Goal: Obtain resource: Download file/media

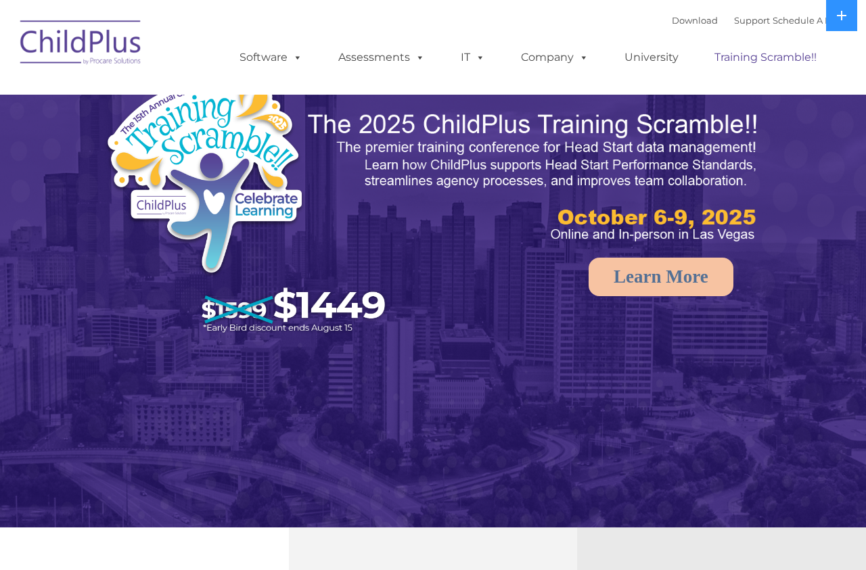
select select "MEDIUM"
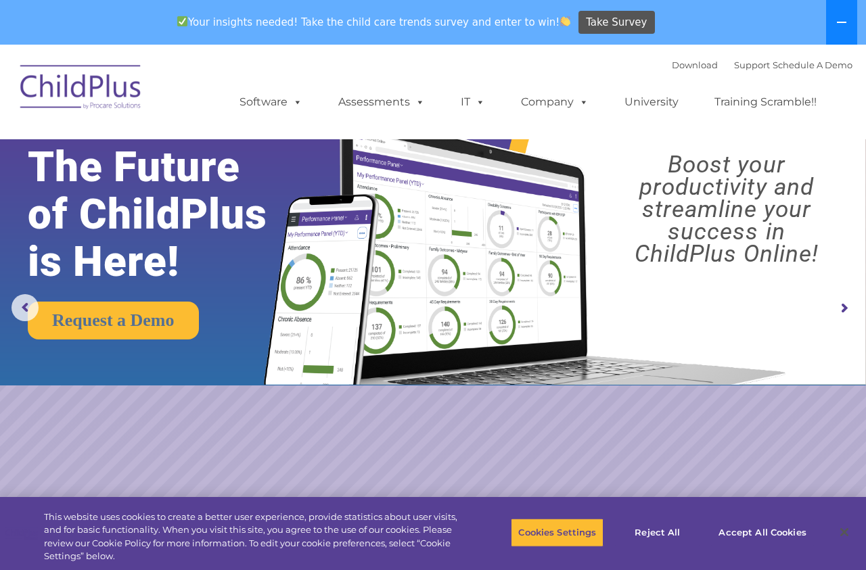
click at [831, 32] on button at bounding box center [841, 22] width 31 height 45
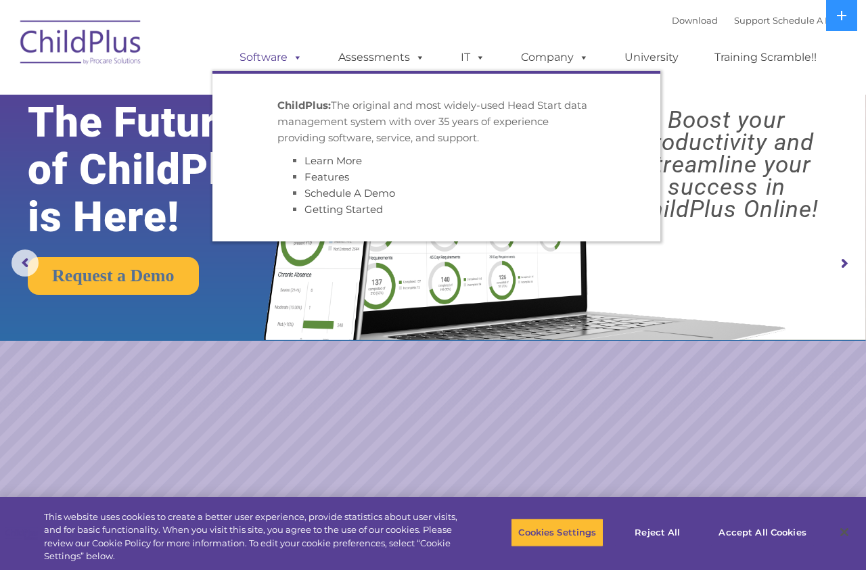
click at [282, 63] on link "Software" at bounding box center [271, 57] width 90 height 27
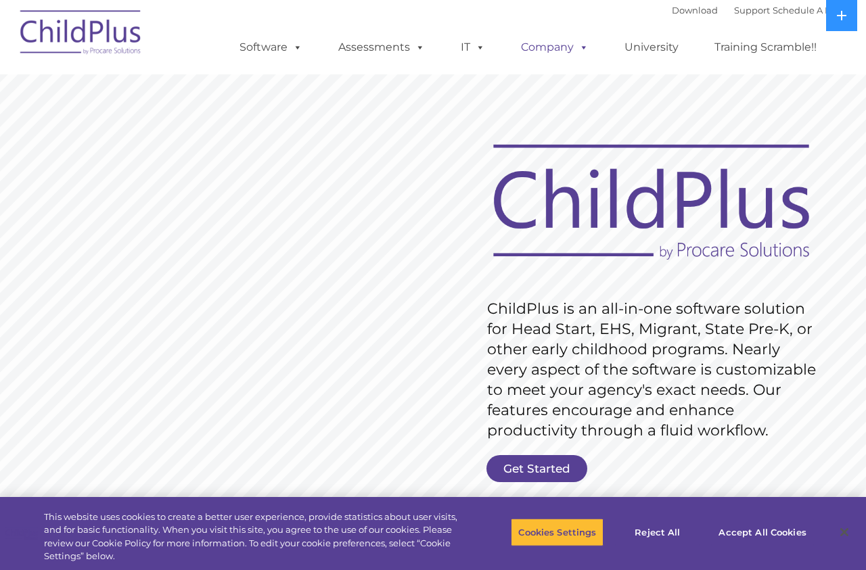
click at [560, 54] on link "Company" at bounding box center [554, 47] width 95 height 27
click at [470, 53] on span at bounding box center [477, 47] width 15 height 13
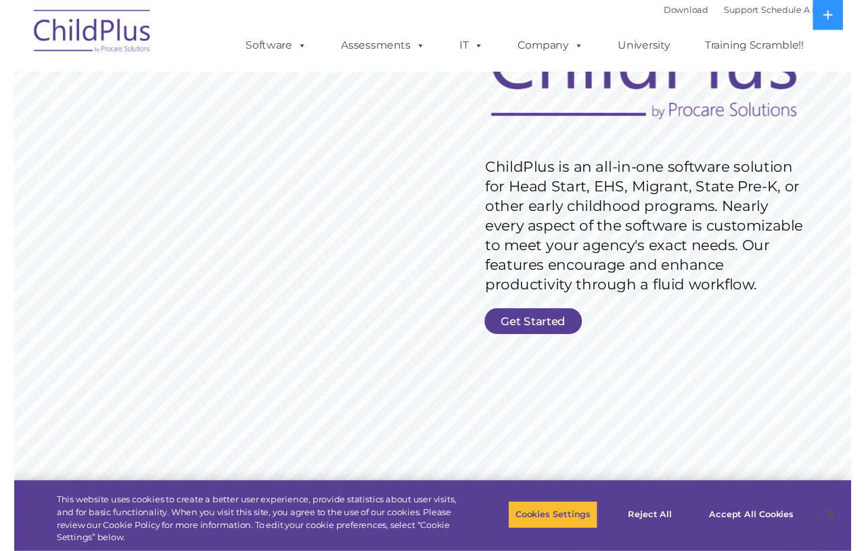
scroll to position [207, 0]
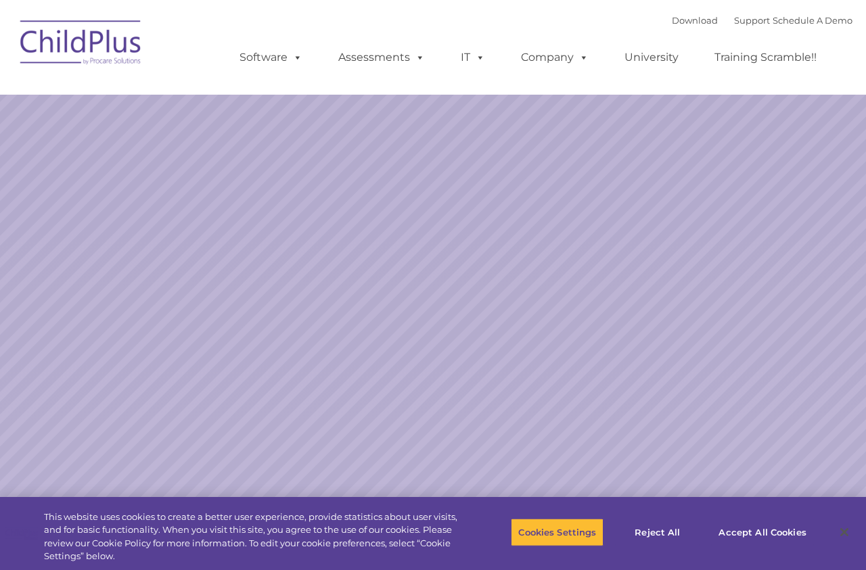
select select "MEDIUM"
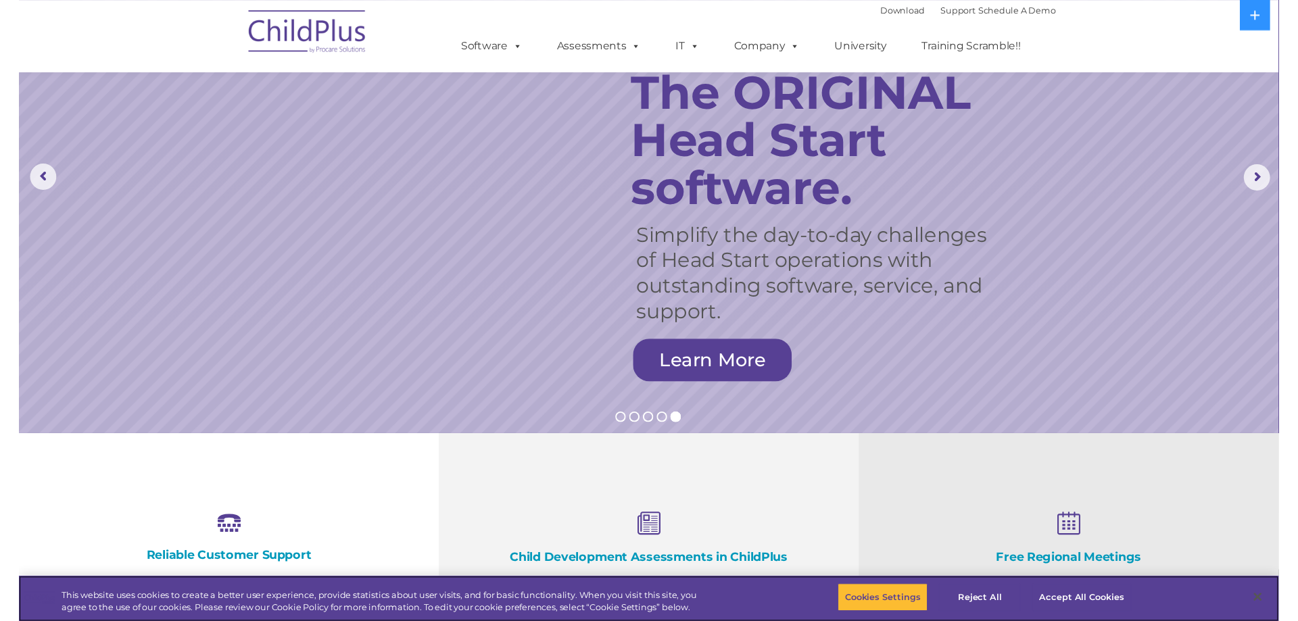
scroll to position [69, 0]
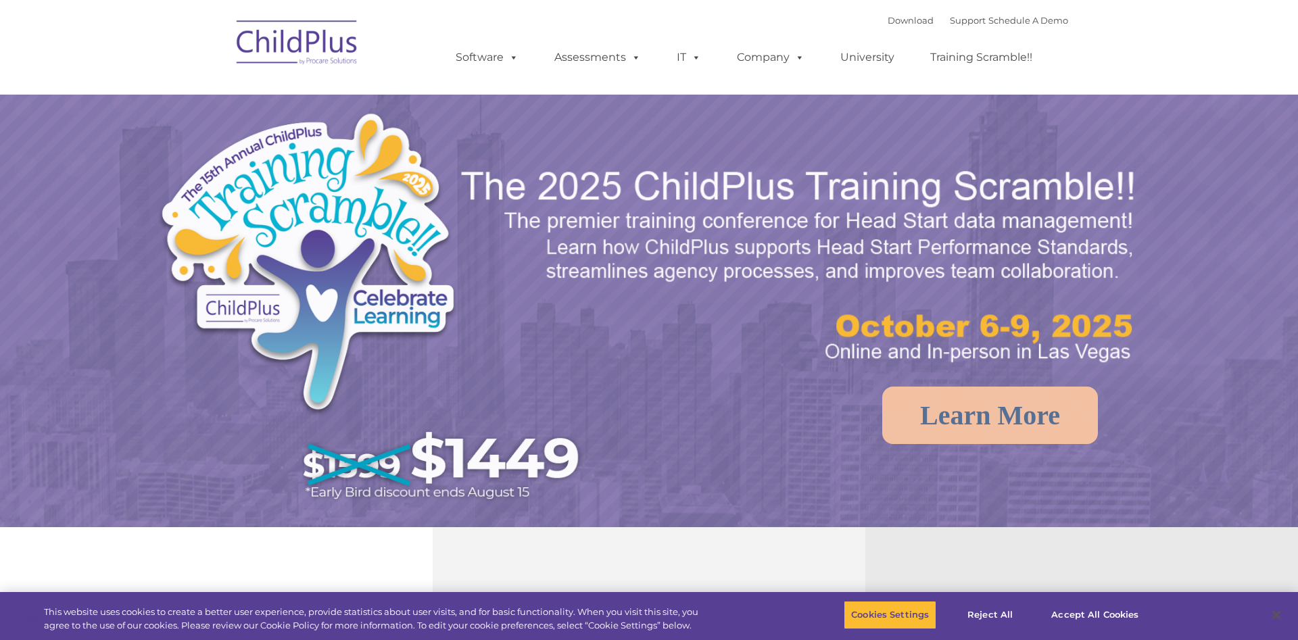
select select "MEDIUM"
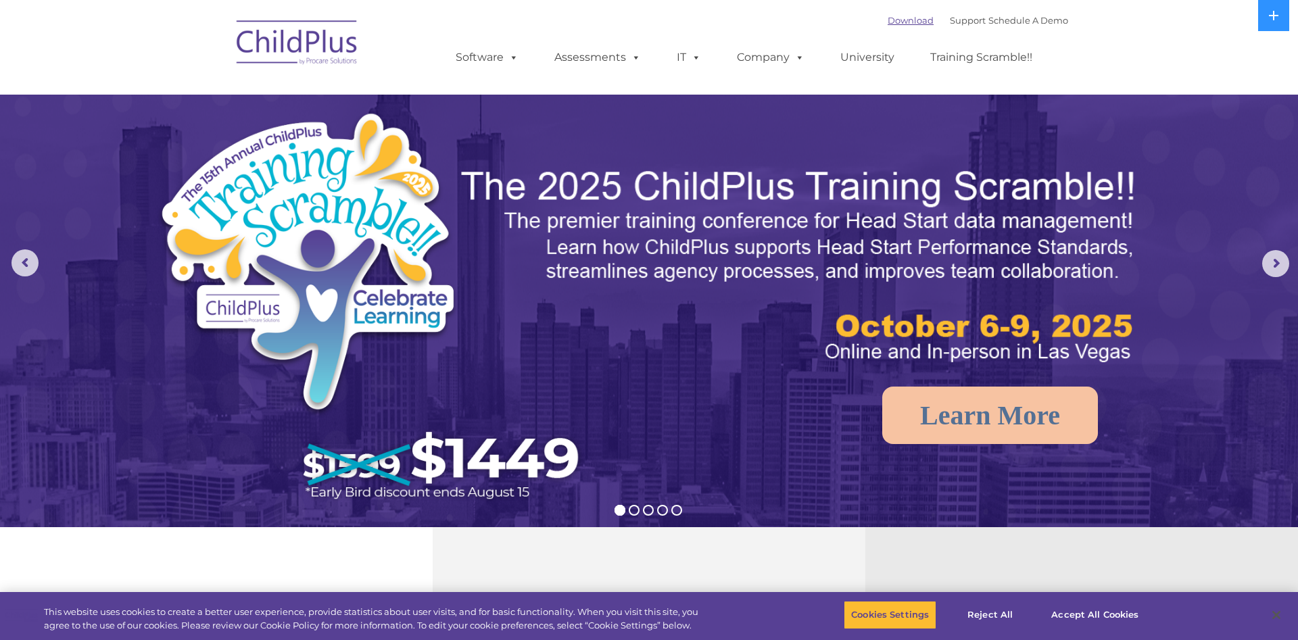
click at [895, 19] on link "Download" at bounding box center [911, 20] width 46 height 11
